Goal: Navigation & Orientation: Find specific page/section

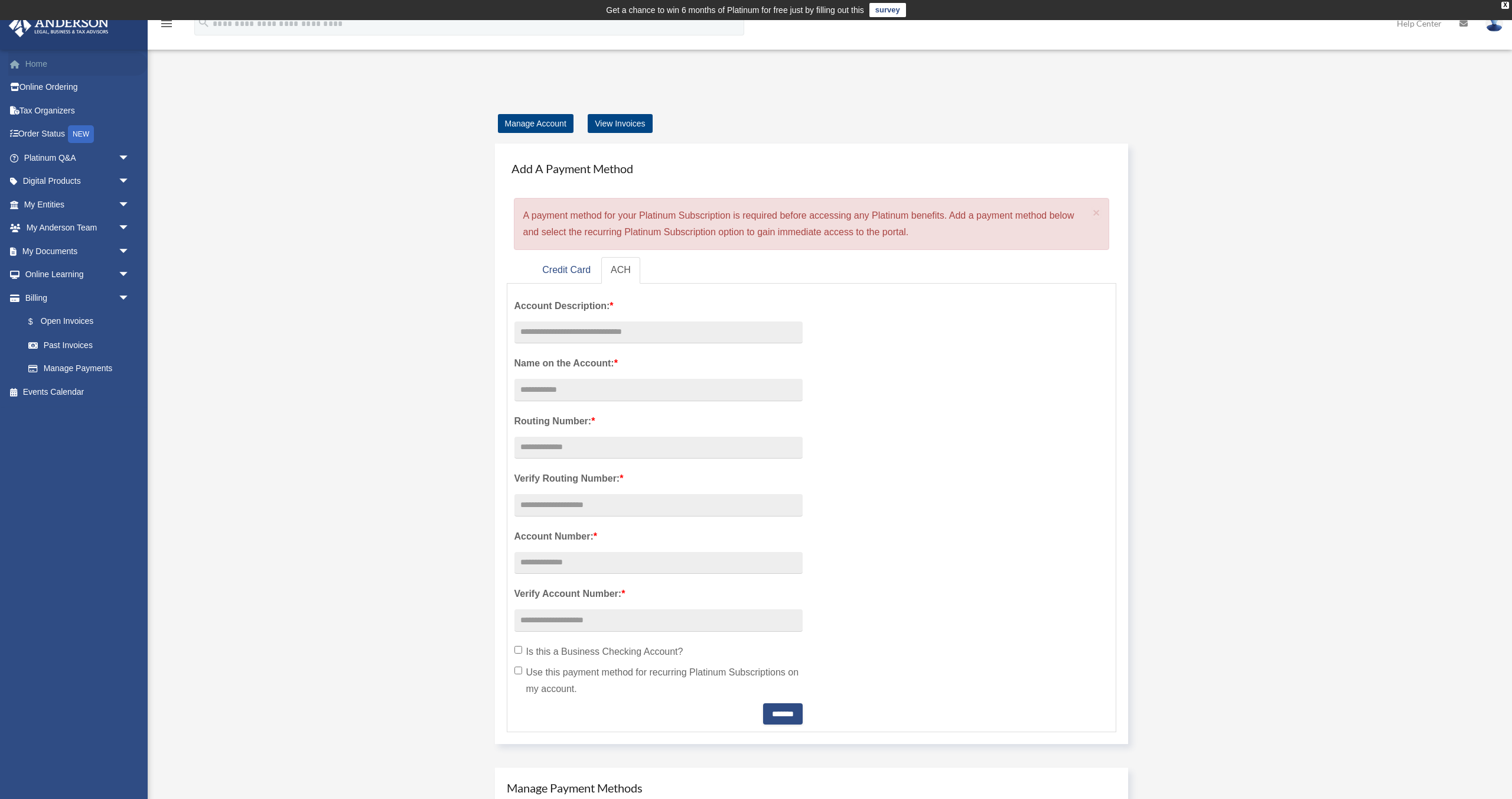
click at [70, 67] on link "Home" at bounding box center [78, 63] width 139 height 24
click at [123, 158] on span "arrow_drop_down" at bounding box center [130, 158] width 23 height 24
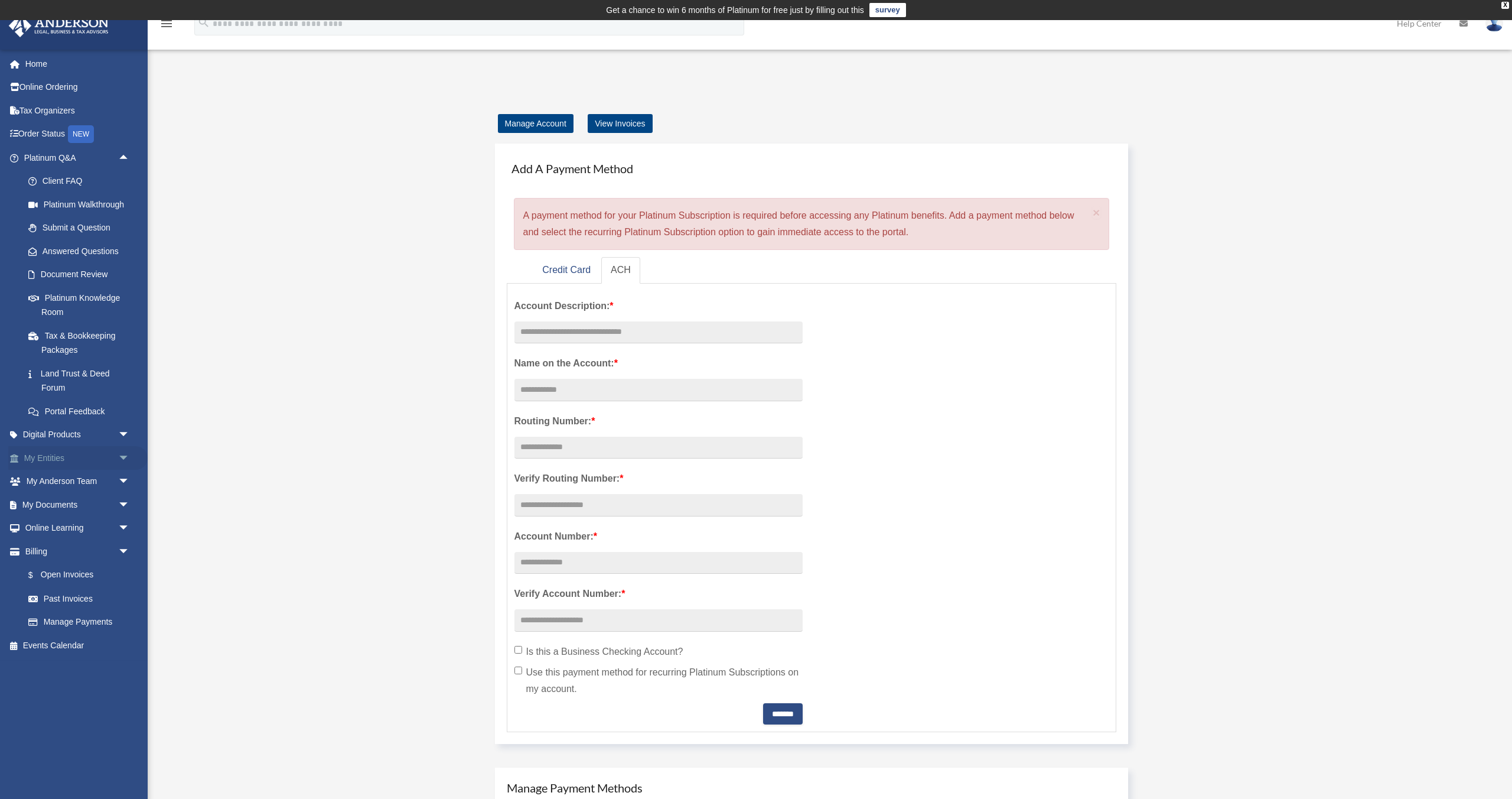
click at [123, 461] on span "arrow_drop_down" at bounding box center [130, 458] width 23 height 24
click at [62, 486] on link "Overview" at bounding box center [82, 481] width 131 height 24
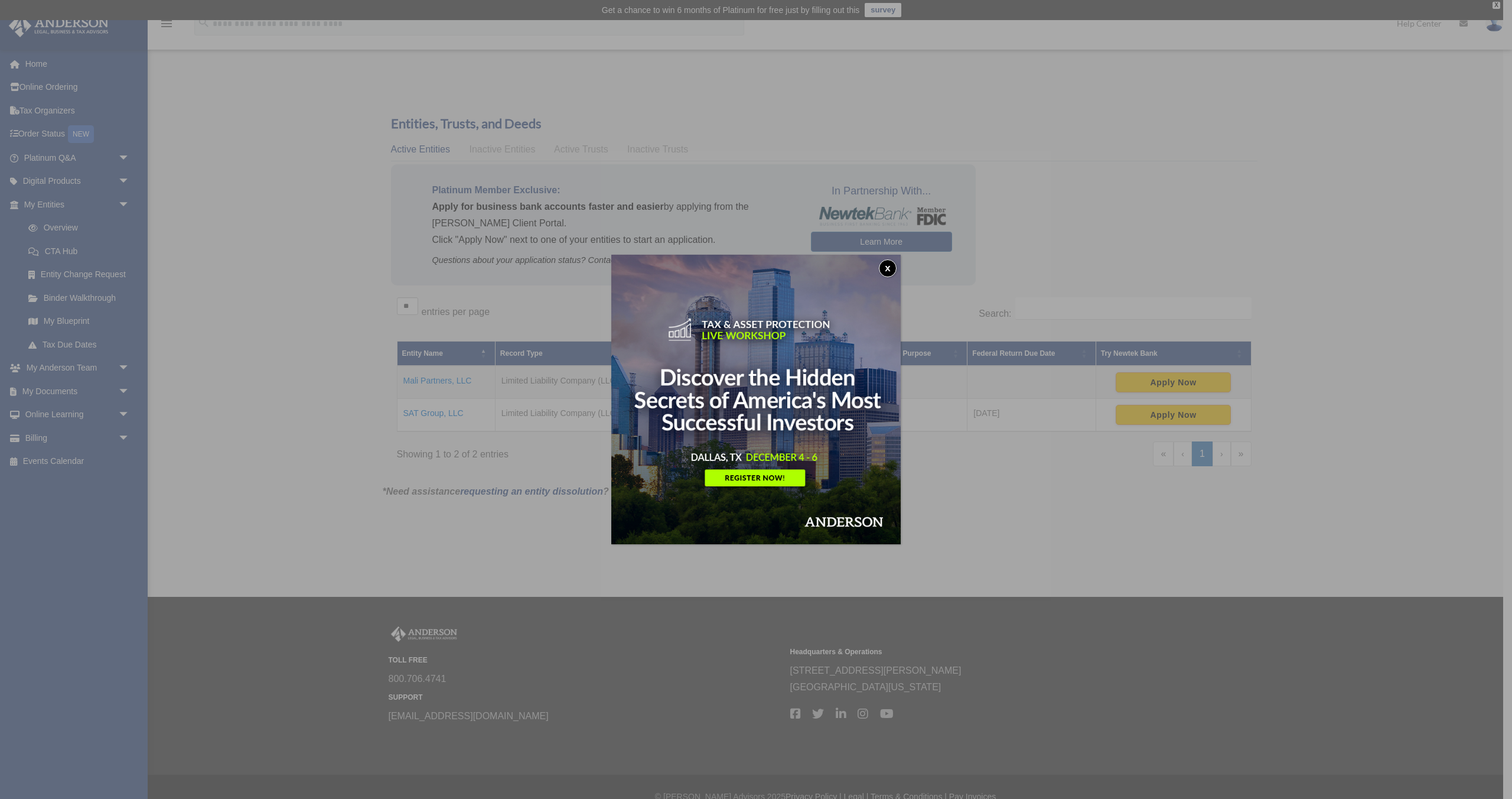
click at [889, 263] on button "x" at bounding box center [887, 268] width 17 height 17
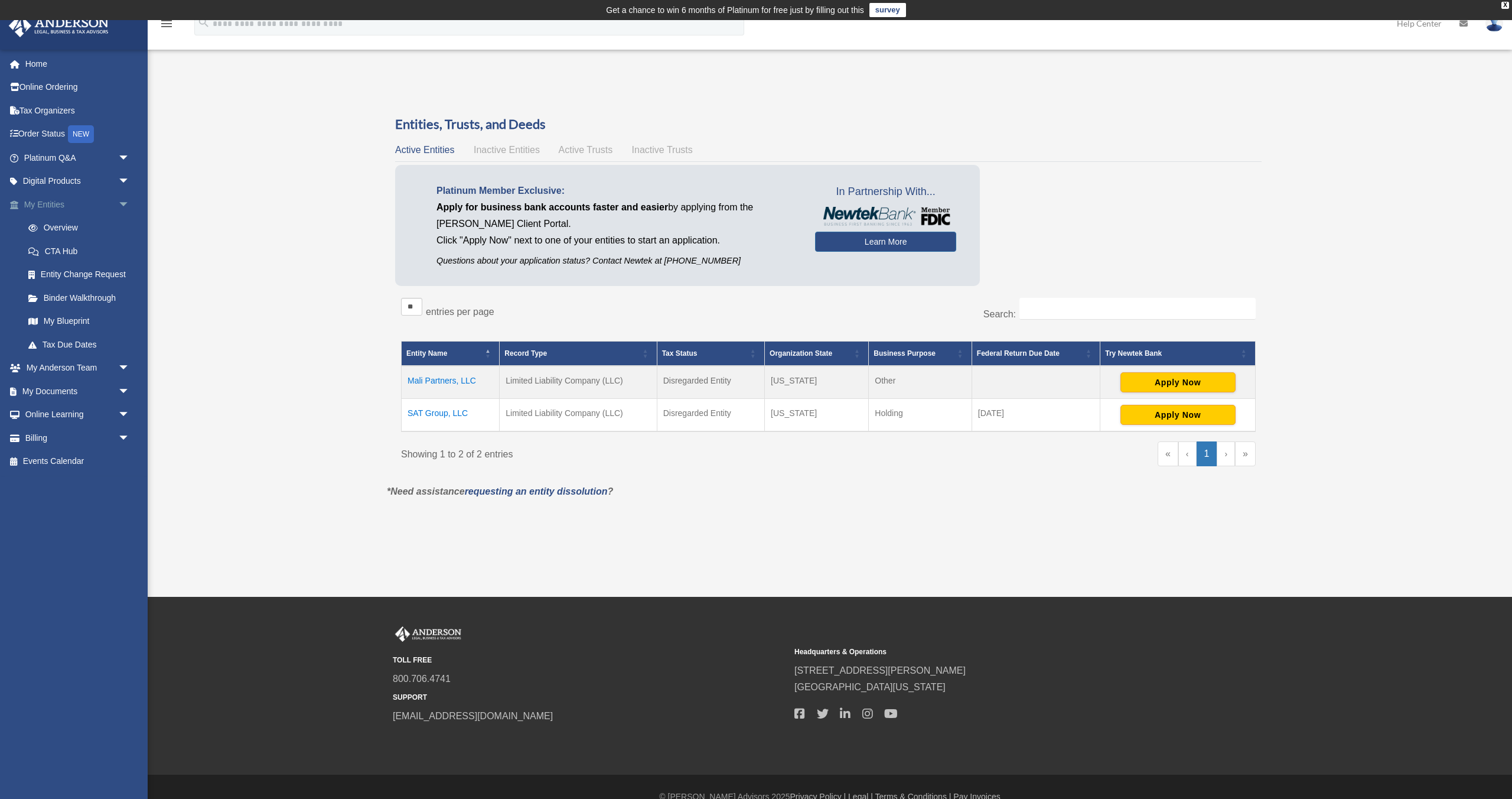
click at [127, 203] on span "arrow_drop_down" at bounding box center [130, 205] width 23 height 24
click at [126, 227] on span "arrow_drop_down" at bounding box center [130, 228] width 23 height 24
click at [126, 227] on span "arrow_drop_up" at bounding box center [130, 228] width 23 height 24
click at [126, 227] on span "arrow_drop_down" at bounding box center [130, 228] width 23 height 24
click at [125, 207] on span "arrow_drop_up" at bounding box center [130, 205] width 23 height 24
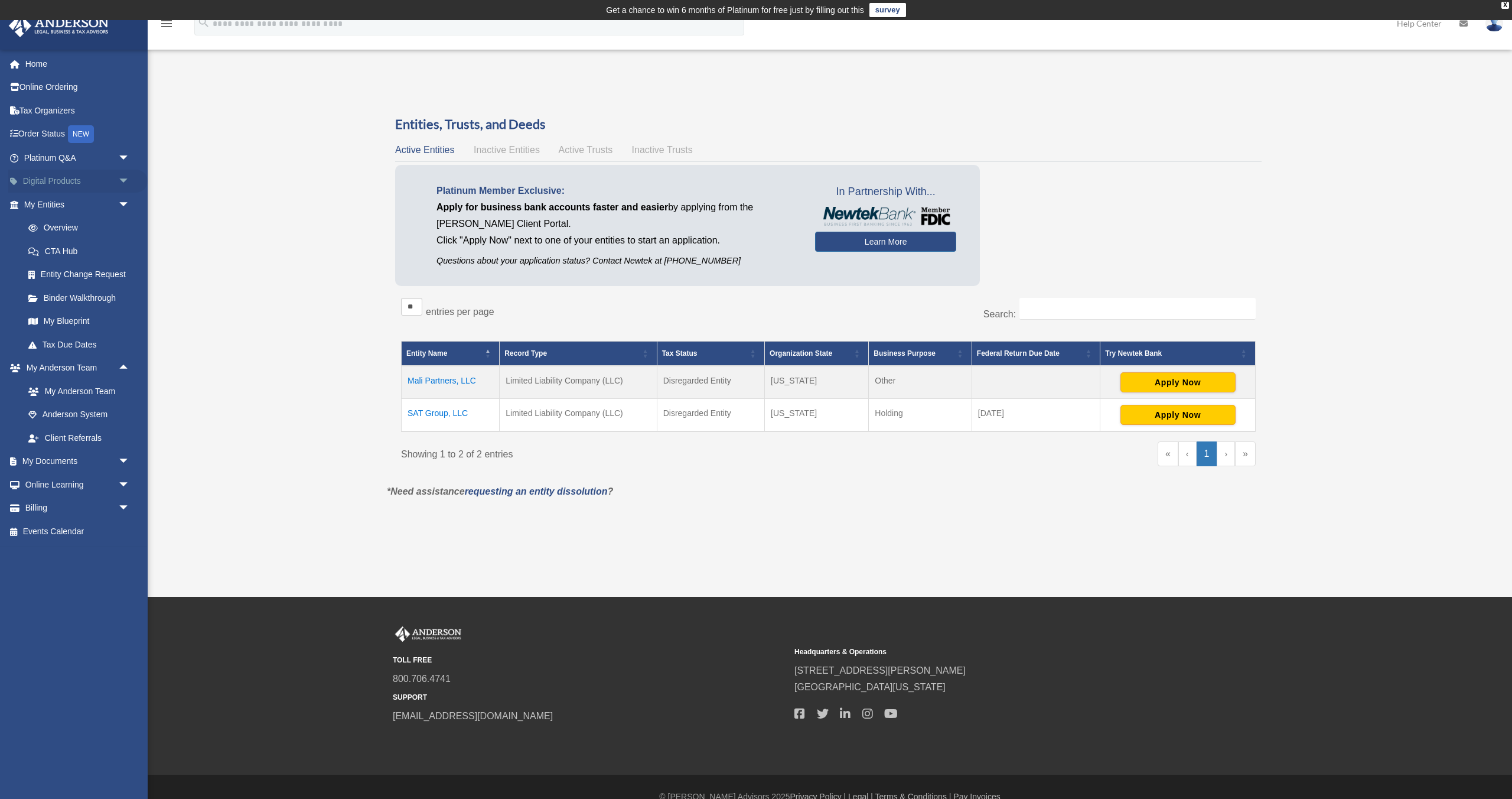
click at [122, 181] on span "arrow_drop_down" at bounding box center [130, 181] width 23 height 24
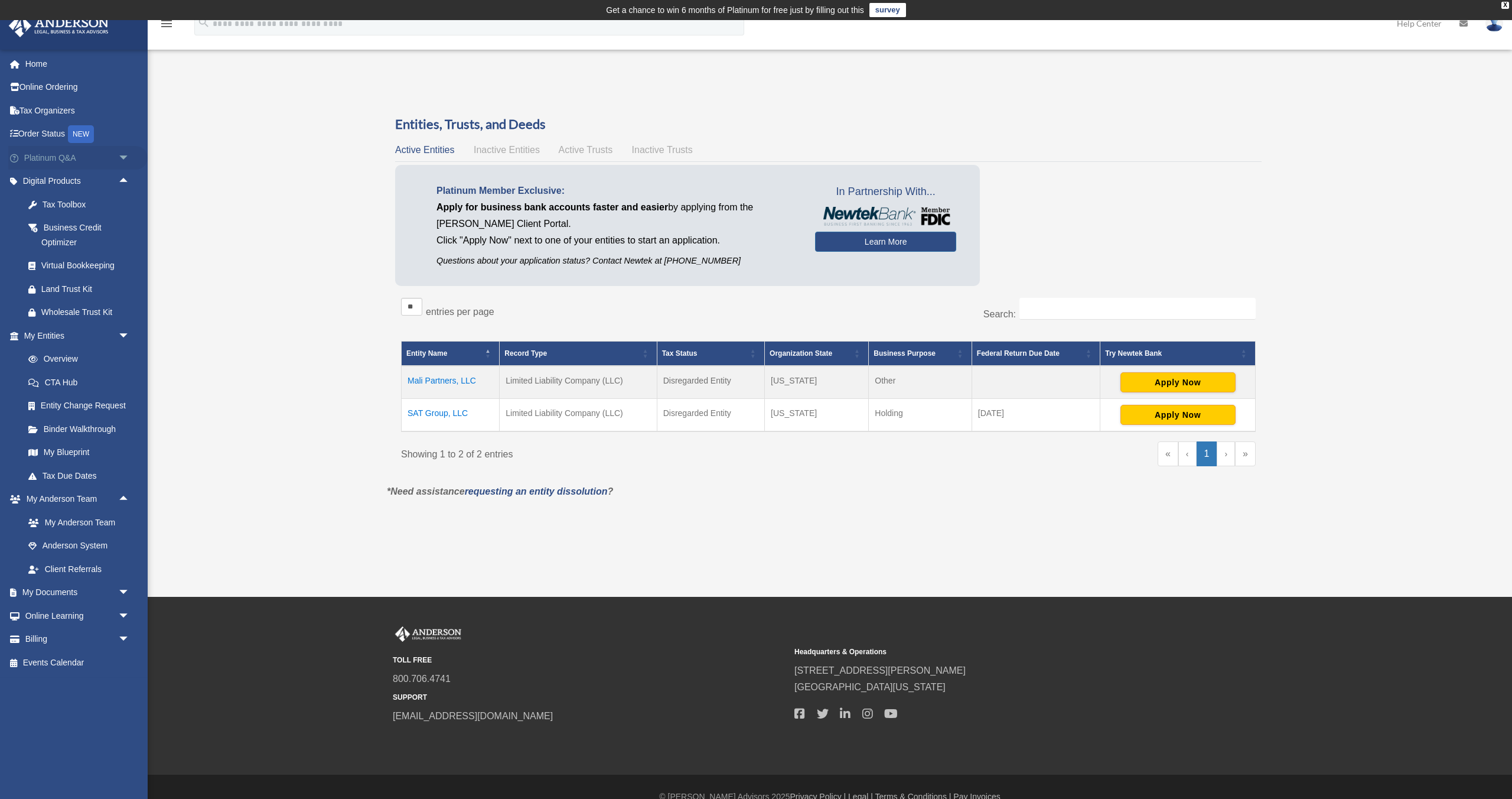
click at [120, 158] on span "arrow_drop_down" at bounding box center [130, 158] width 23 height 24
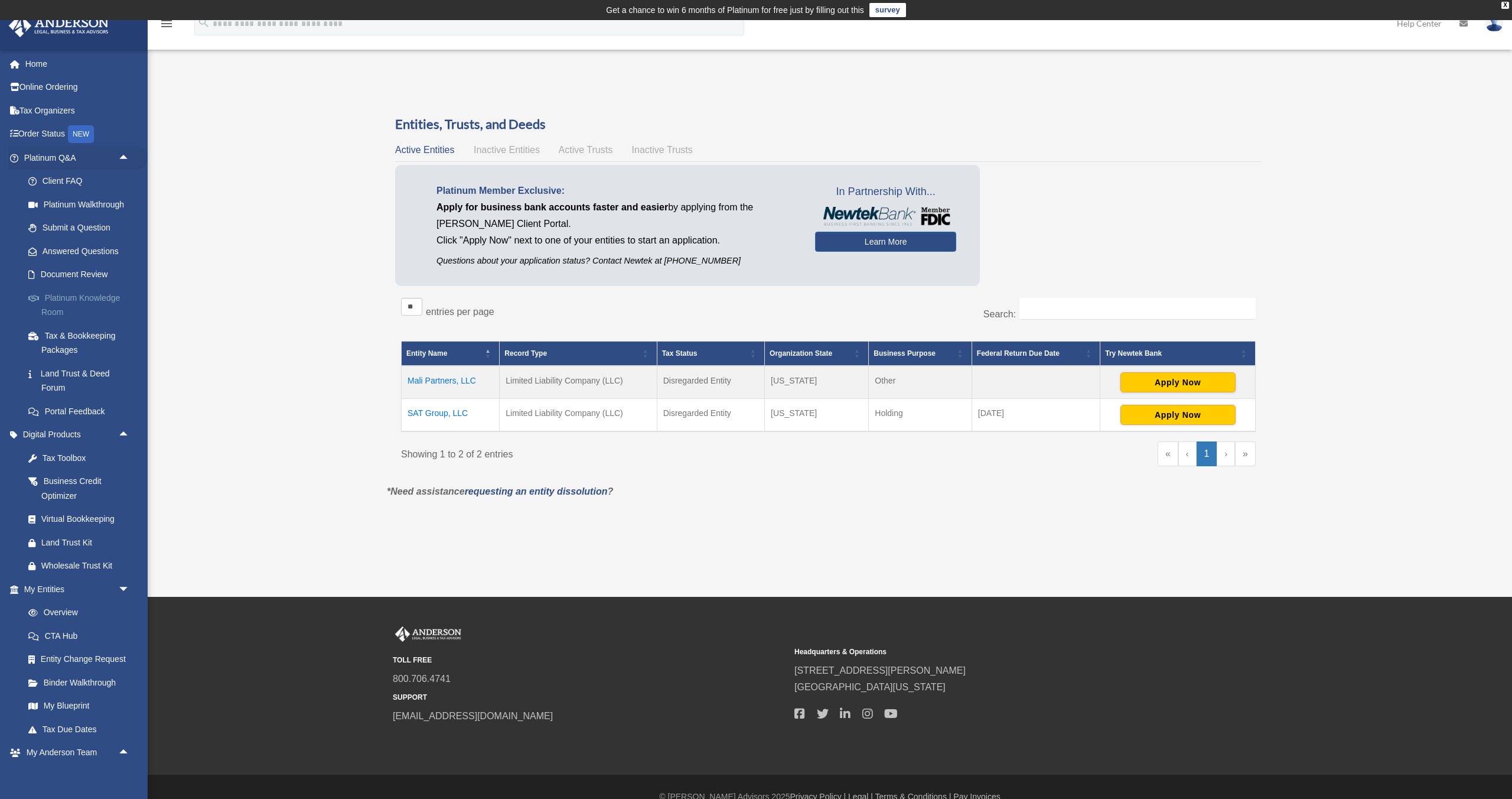
click at [77, 291] on link "Platinum Knowledge Room" at bounding box center [82, 305] width 131 height 38
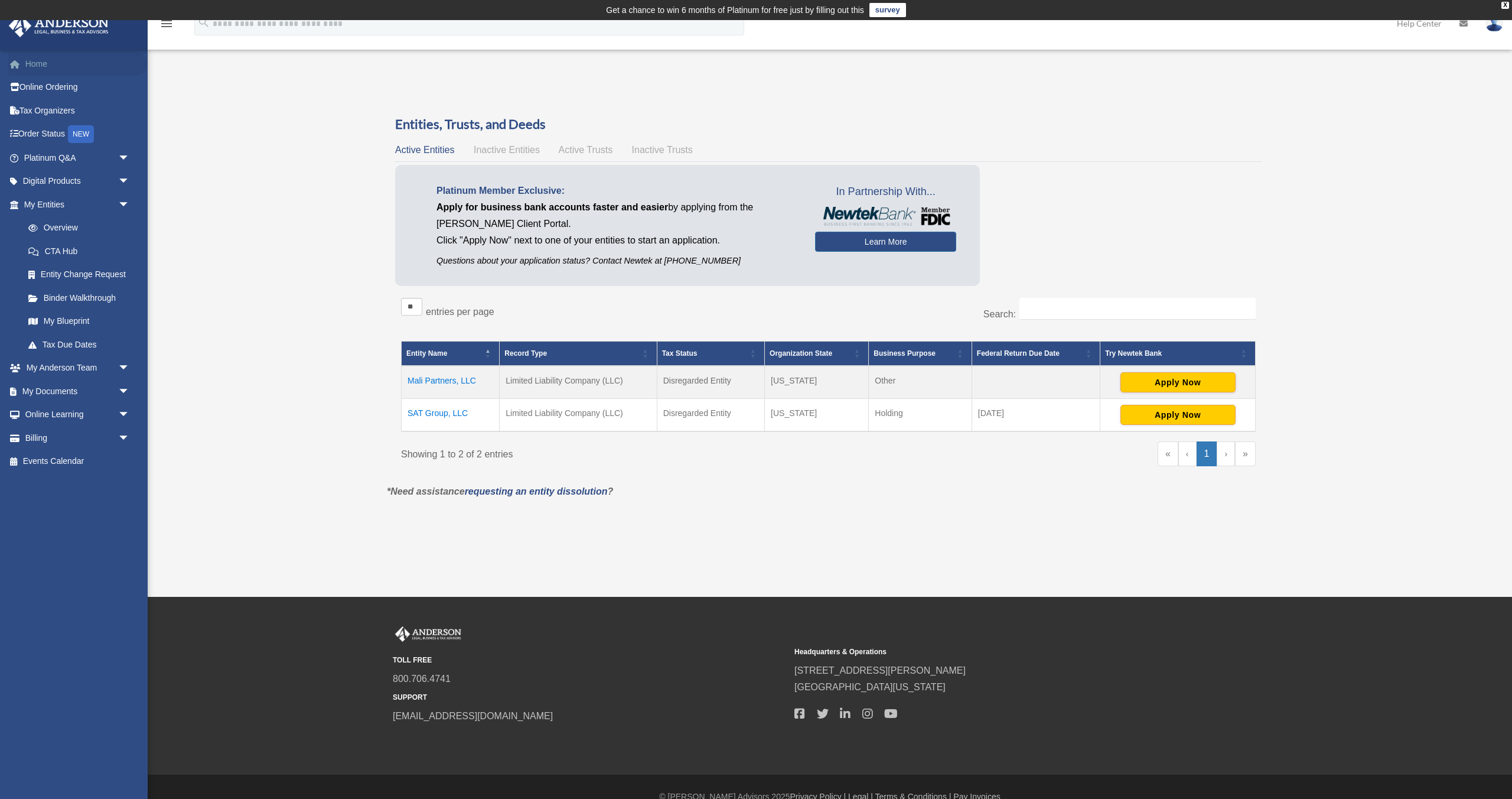
click at [95, 70] on link "Home" at bounding box center [78, 63] width 139 height 24
